Goal: Navigation & Orientation: Find specific page/section

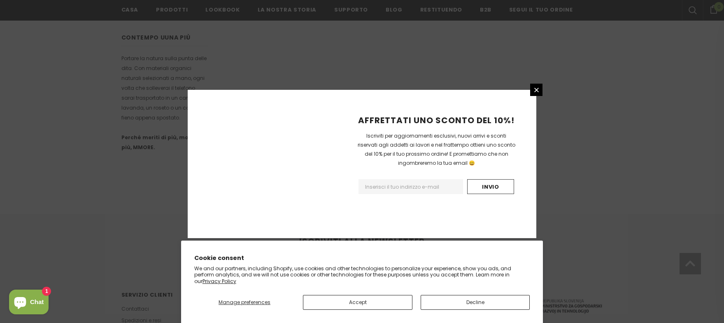
scroll to position [521, 0]
